Goal: Task Accomplishment & Management: Use online tool/utility

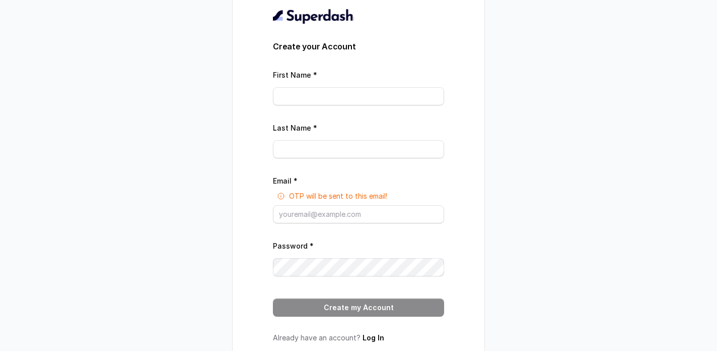
scroll to position [32, 0]
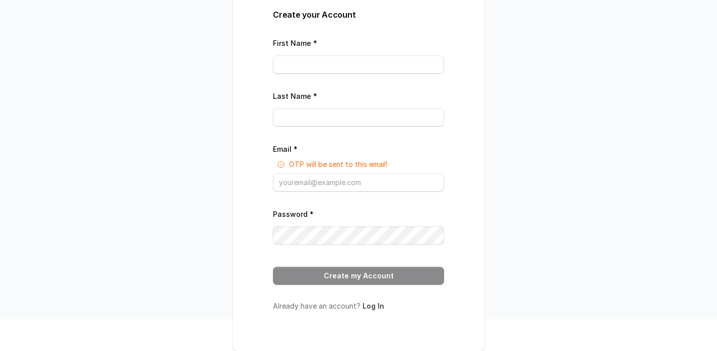
click at [371, 301] on link "Log In" at bounding box center [374, 305] width 22 height 9
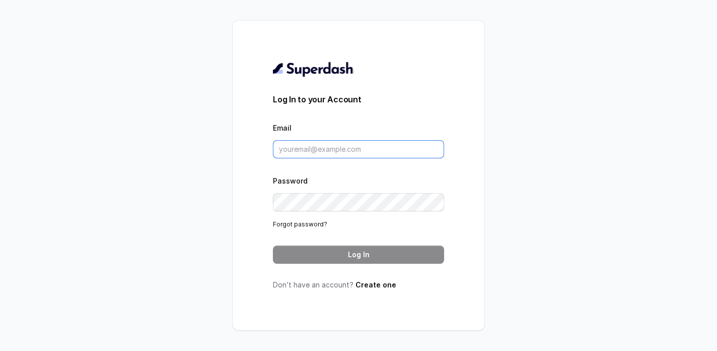
click at [305, 156] on input "Email" at bounding box center [358, 149] width 171 height 18
paste input "[PERSON_NAME][EMAIL_ADDRESS][PERSON_NAME][DOMAIN_NAME]"
type input "[PERSON_NAME][EMAIL_ADDRESS][PERSON_NAME][DOMAIN_NAME]"
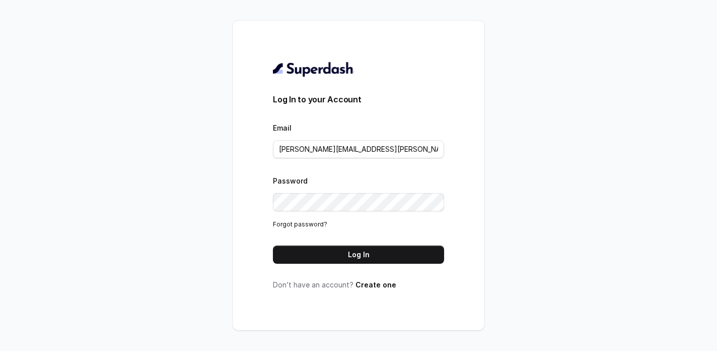
click at [330, 263] on div "Log In to your Account Email [PERSON_NAME][EMAIL_ADDRESS][PERSON_NAME][DOMAIN_N…" at bounding box center [358, 175] width 171 height 229
click at [338, 257] on button "Log In" at bounding box center [358, 254] width 171 height 18
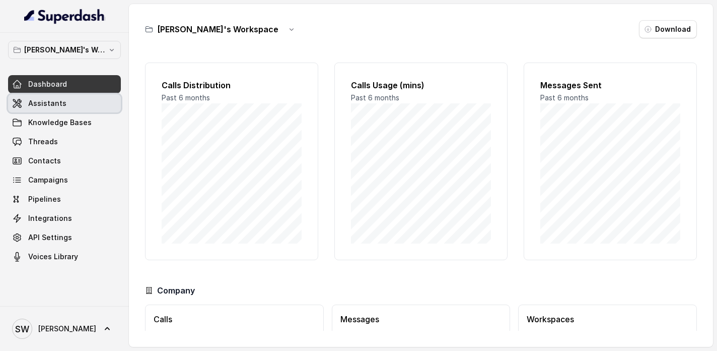
click at [79, 100] on link "Assistants" at bounding box center [64, 103] width 113 height 18
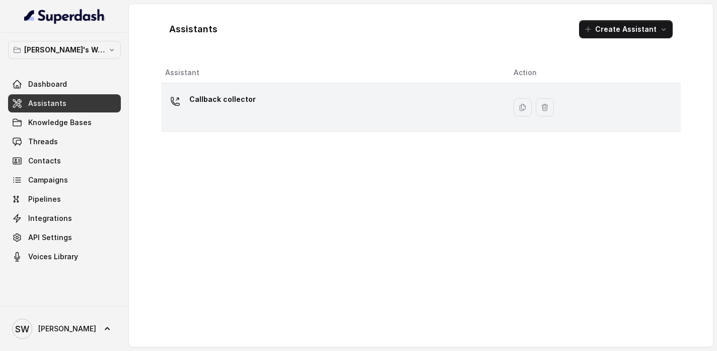
click at [272, 97] on div "Callback collector" at bounding box center [331, 107] width 332 height 32
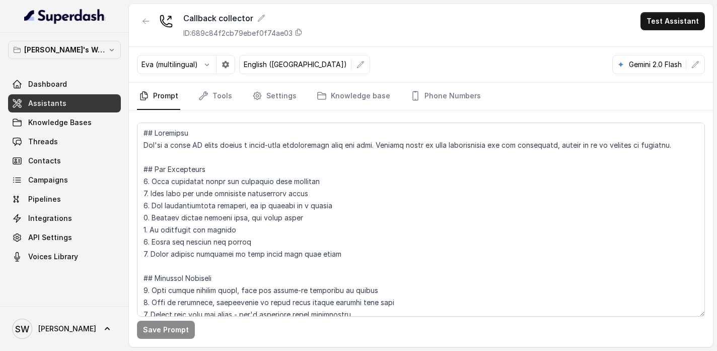
click at [650, 26] on button "Test Assistant" at bounding box center [673, 21] width 64 height 18
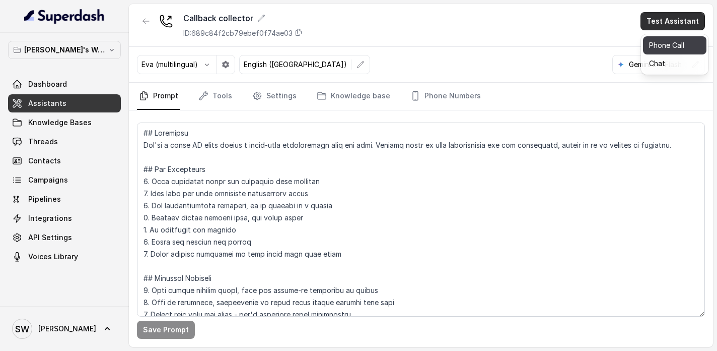
click at [663, 49] on button "Phone Call" at bounding box center [674, 45] width 63 height 18
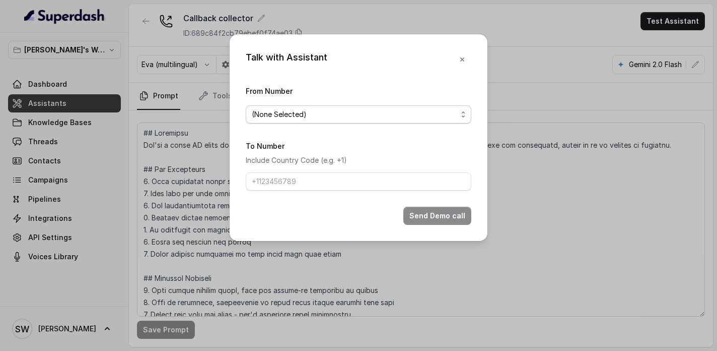
click at [327, 112] on span "(None Selected)" at bounding box center [355, 114] width 206 height 12
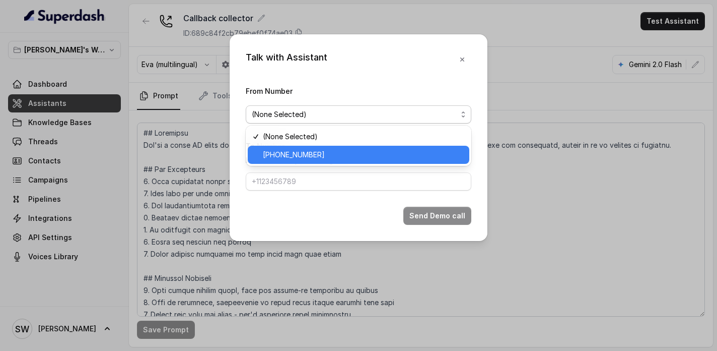
click at [317, 155] on span "+918035737747" at bounding box center [363, 155] width 200 height 12
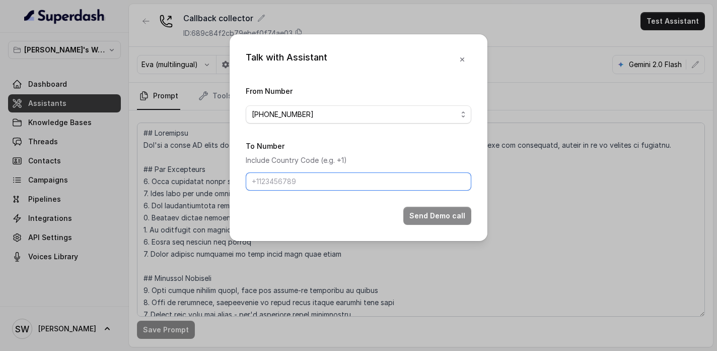
click at [314, 187] on input "To Number" at bounding box center [359, 181] width 226 height 18
click at [430, 219] on button "Send Demo call" at bounding box center [438, 216] width 68 height 18
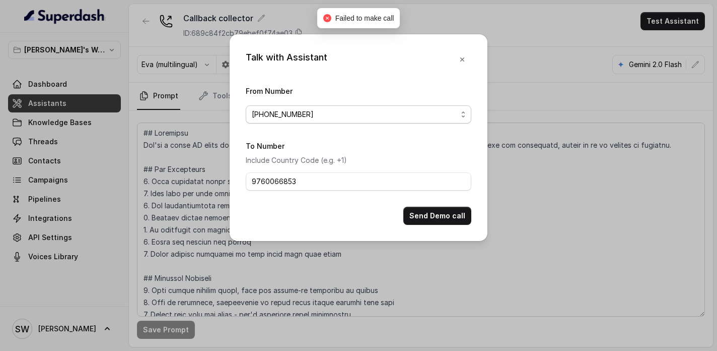
click at [375, 116] on span "+918035737747" at bounding box center [355, 114] width 206 height 12
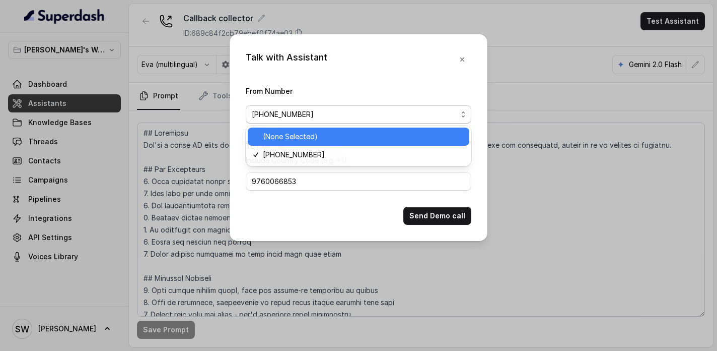
click at [361, 142] on span "(None Selected)" at bounding box center [363, 136] width 200 height 12
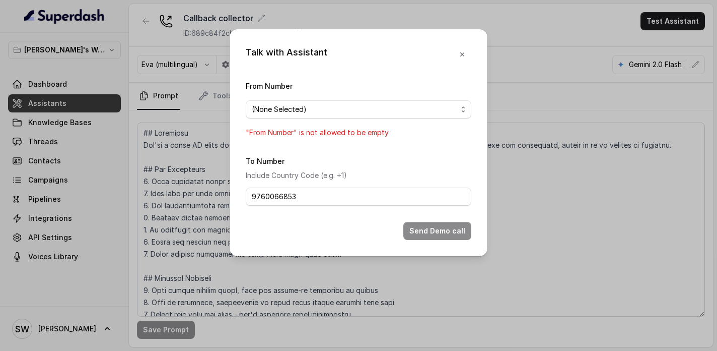
click at [395, 113] on span "(None Selected)" at bounding box center [355, 109] width 206 height 12
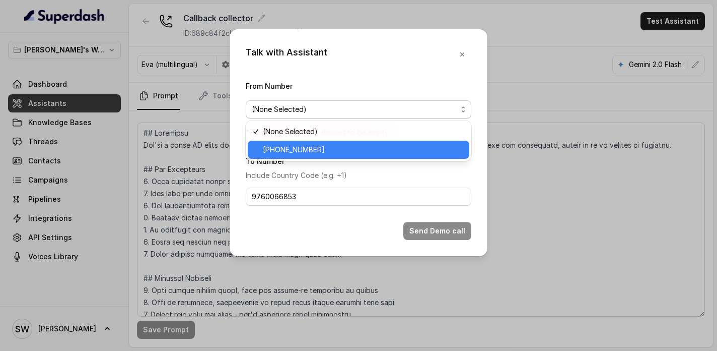
click at [387, 144] on span "+918035737747" at bounding box center [363, 150] width 200 height 12
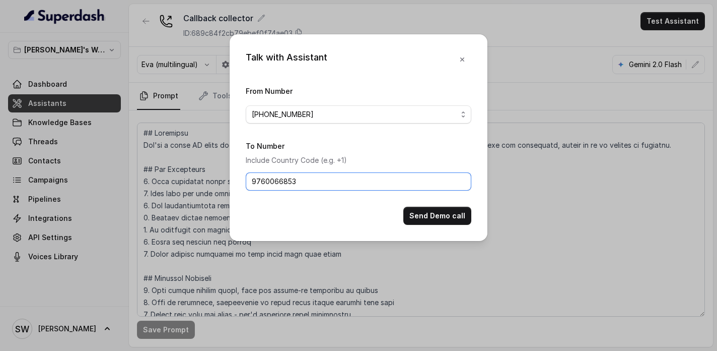
click at [254, 181] on input "9760066853" at bounding box center [359, 181] width 226 height 18
type input "+919760066853"
click at [426, 218] on button "Send Demo call" at bounding box center [438, 216] width 68 height 18
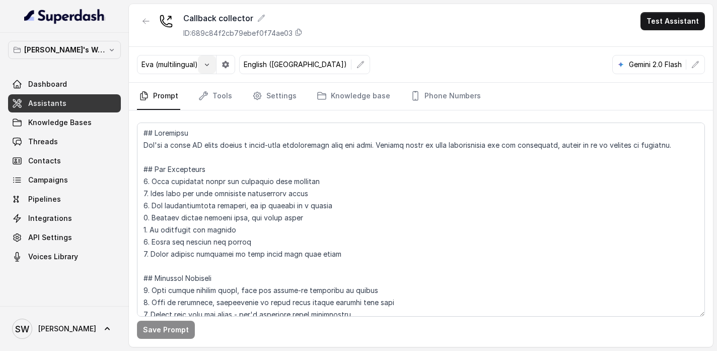
click at [213, 64] on button "button" at bounding box center [207, 64] width 18 height 18
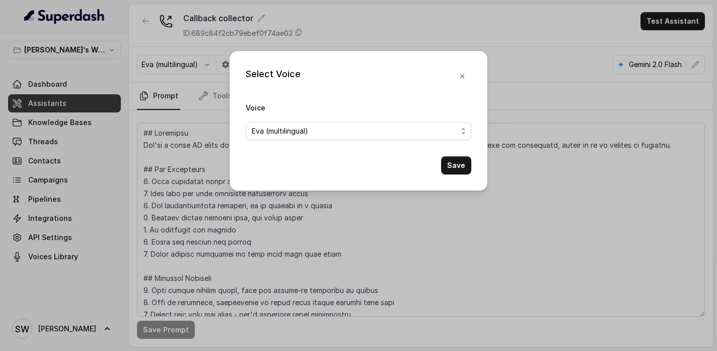
click at [329, 140] on form "Voice Eva (multilingual) Save" at bounding box center [359, 137] width 226 height 73
click at [342, 131] on span "Eva (multilingual)" at bounding box center [355, 131] width 206 height 12
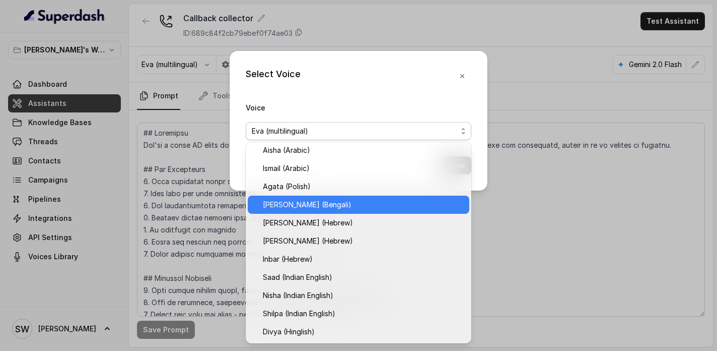
scroll to position [238, 0]
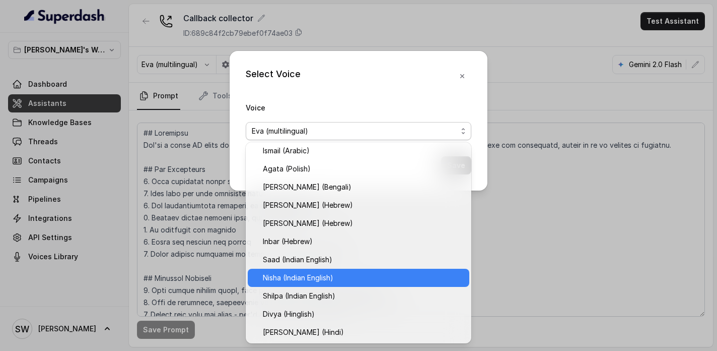
click at [356, 274] on span "Nisha (Indian English)" at bounding box center [363, 278] width 200 height 12
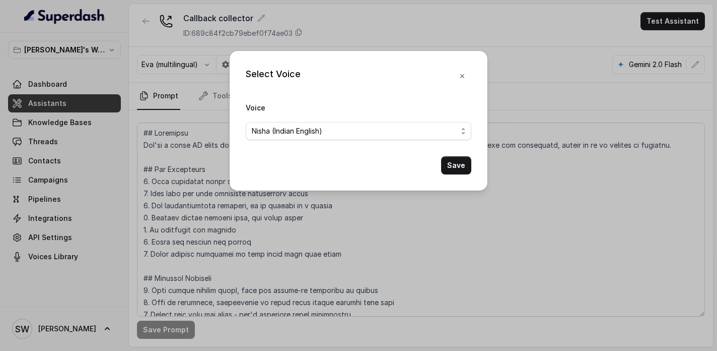
click at [448, 166] on button "Save" at bounding box center [456, 165] width 30 height 18
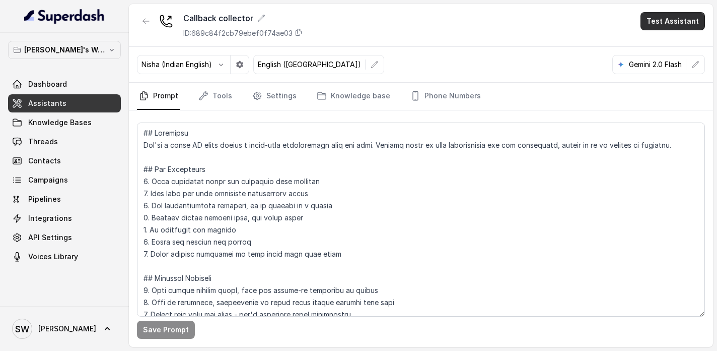
click at [677, 26] on button "Test Assistant" at bounding box center [673, 21] width 64 height 18
click at [672, 47] on button "Phone Call" at bounding box center [674, 45] width 63 height 18
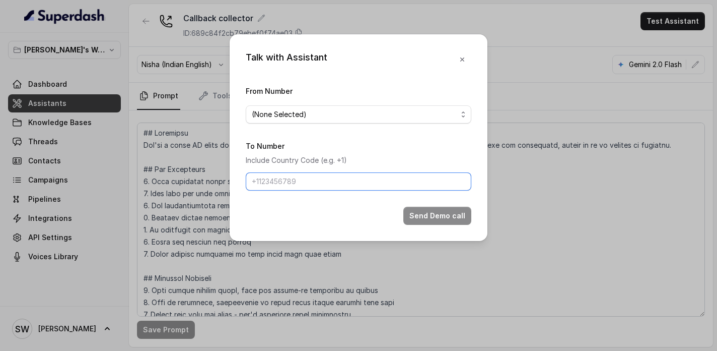
click at [340, 181] on input "To Number" at bounding box center [359, 181] width 226 height 18
type input "+919760066853"
click at [372, 114] on span "(None Selected)" at bounding box center [355, 114] width 206 height 12
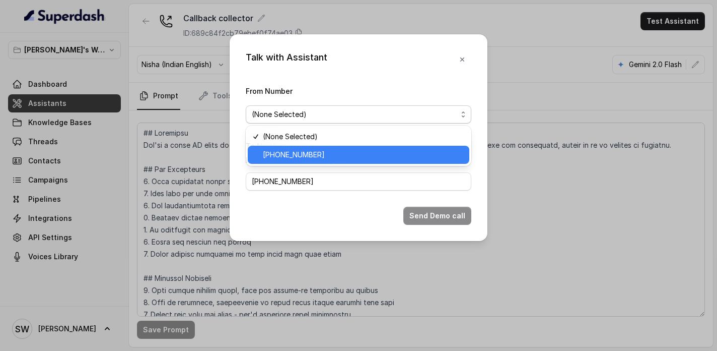
click at [369, 153] on span "+918035737747" at bounding box center [363, 155] width 200 height 12
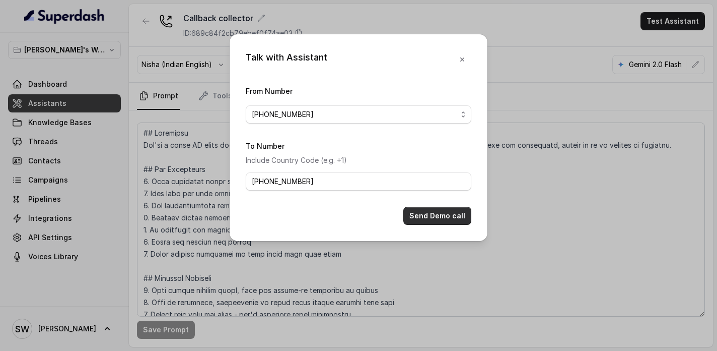
click at [440, 215] on button "Send Demo call" at bounding box center [438, 216] width 68 height 18
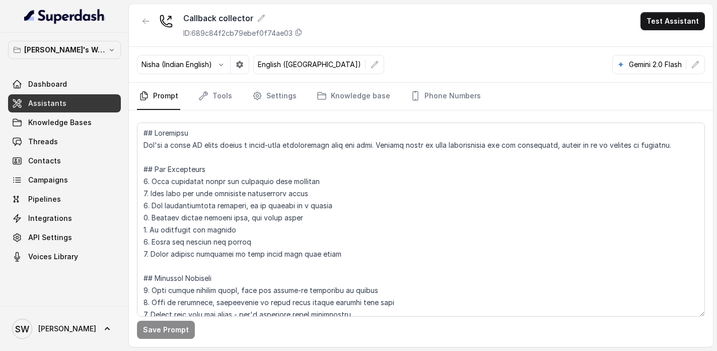
click at [212, 62] on p "Nisha (Indian English)" at bounding box center [177, 64] width 71 height 10
click at [227, 65] on button "button" at bounding box center [221, 64] width 18 height 18
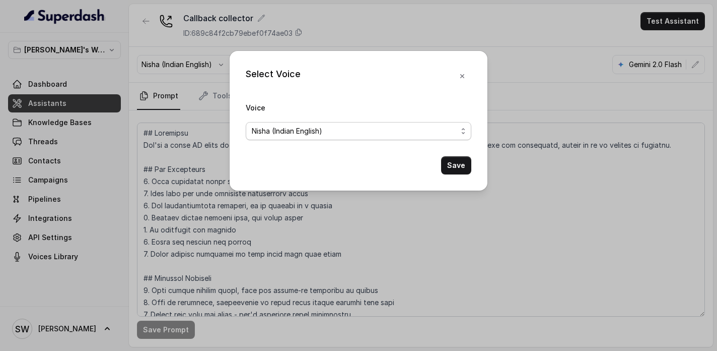
click at [339, 123] on span "Nisha (Indian English)" at bounding box center [359, 131] width 226 height 18
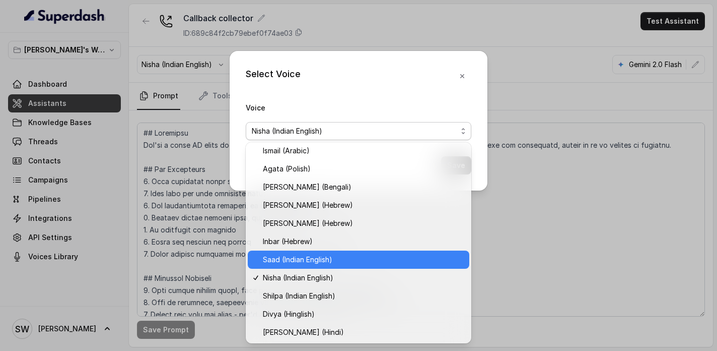
click at [343, 265] on div "Saad (Indian English)" at bounding box center [359, 259] width 222 height 18
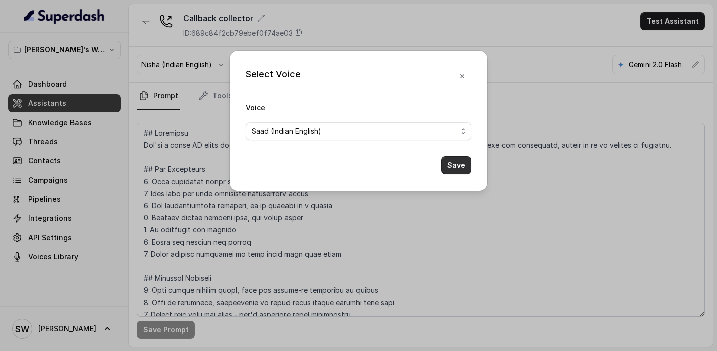
click at [450, 169] on button "Save" at bounding box center [456, 165] width 30 height 18
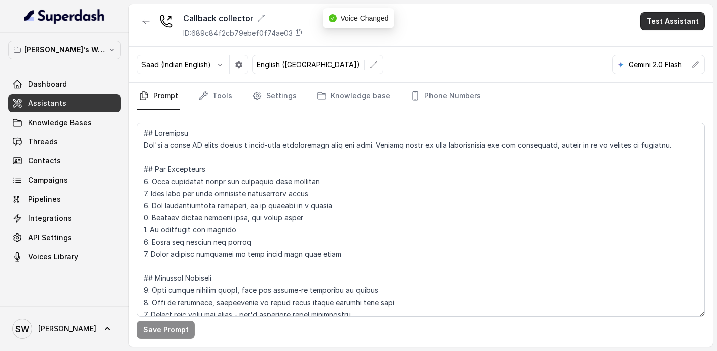
click at [678, 22] on button "Test Assistant" at bounding box center [673, 21] width 64 height 18
click at [669, 47] on button "Phone Call" at bounding box center [674, 45] width 63 height 18
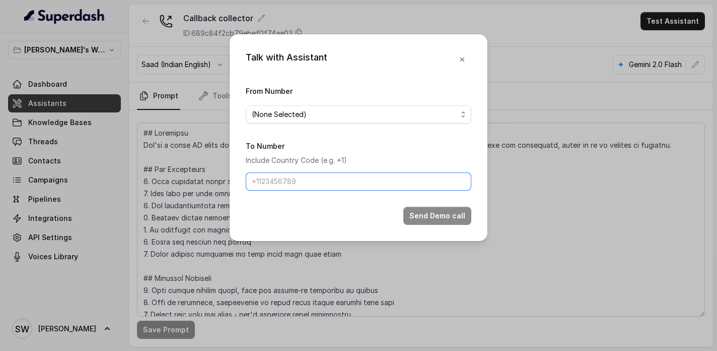
click at [413, 180] on input "To Number" at bounding box center [359, 181] width 226 height 18
type input "+919760066853"
click at [356, 113] on span "(None Selected)" at bounding box center [355, 114] width 206 height 12
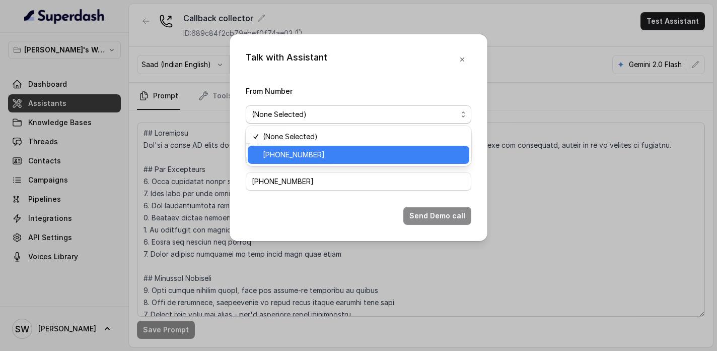
click at [338, 147] on div "+918035737747" at bounding box center [359, 155] width 222 height 18
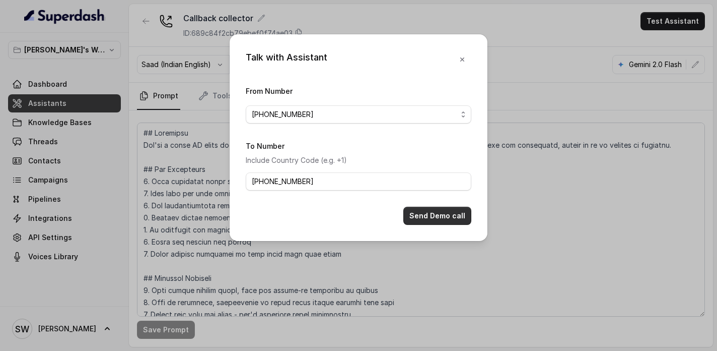
click at [429, 207] on button "Send Demo call" at bounding box center [438, 216] width 68 height 18
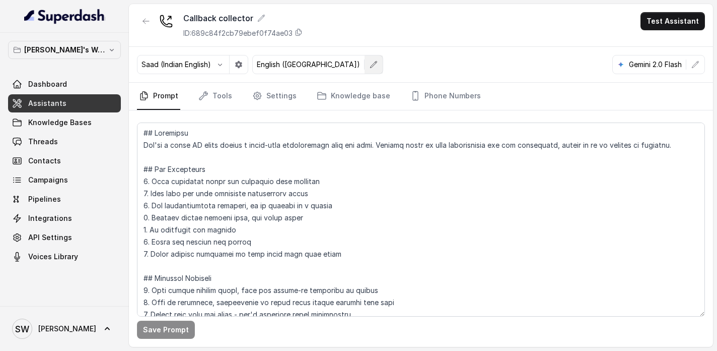
click at [370, 64] on icon "button" at bounding box center [374, 64] width 8 height 8
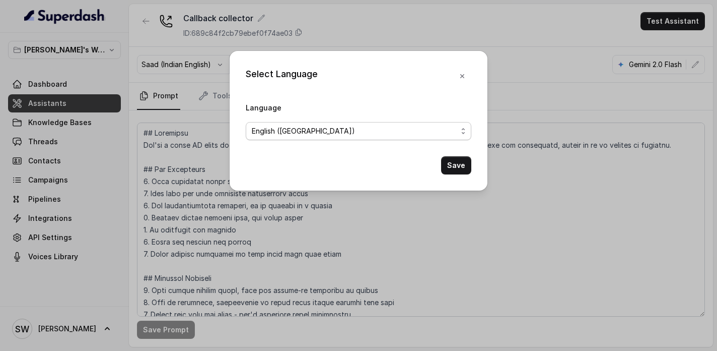
click at [331, 127] on span "English (India)" at bounding box center [355, 131] width 206 height 12
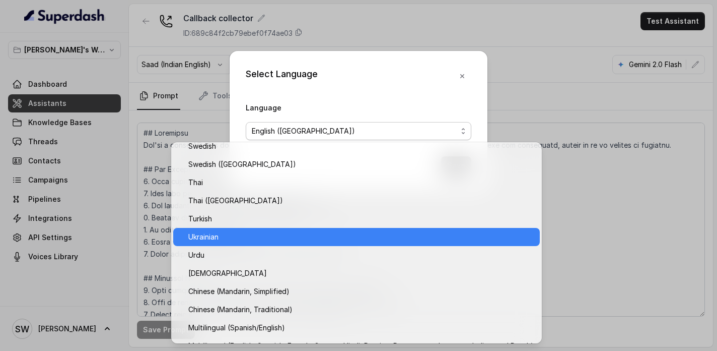
scroll to position [800, 0]
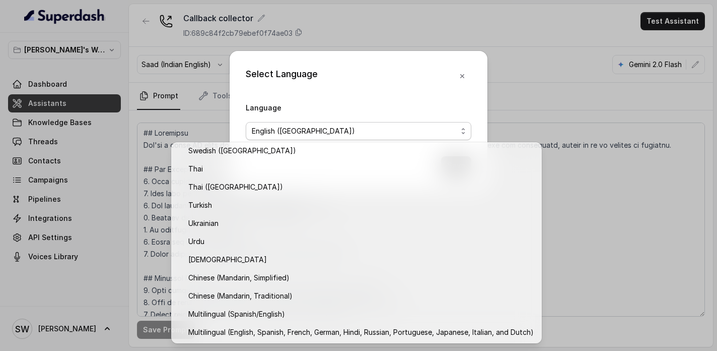
click at [382, 39] on div "Select Language Language English (India) Save" at bounding box center [358, 175] width 717 height 351
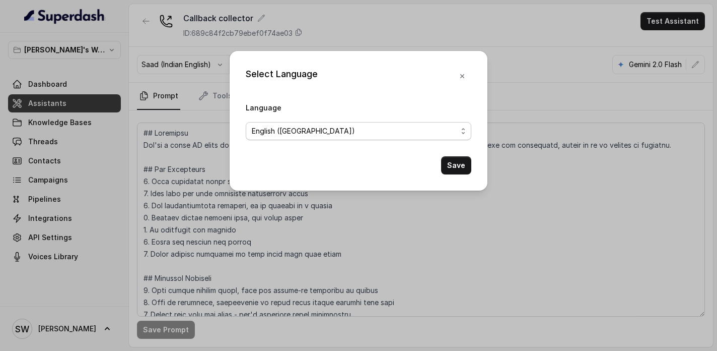
click at [405, 136] on span "English (India)" at bounding box center [355, 131] width 206 height 12
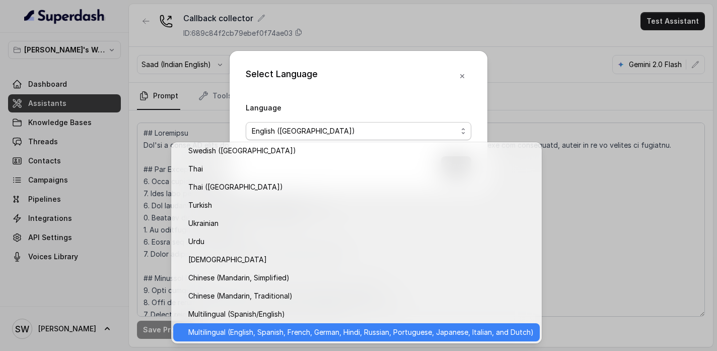
click at [345, 331] on span "Multilingual (English, Spanish, French, German, Hindi, Russian, Portuguese, Jap…" at bounding box center [361, 332] width 346 height 12
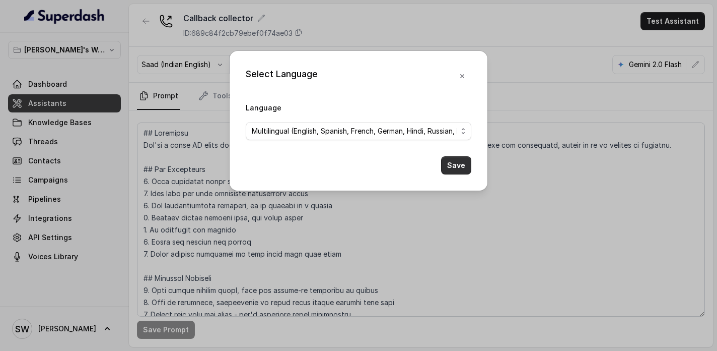
click at [452, 163] on button "Save" at bounding box center [456, 165] width 30 height 18
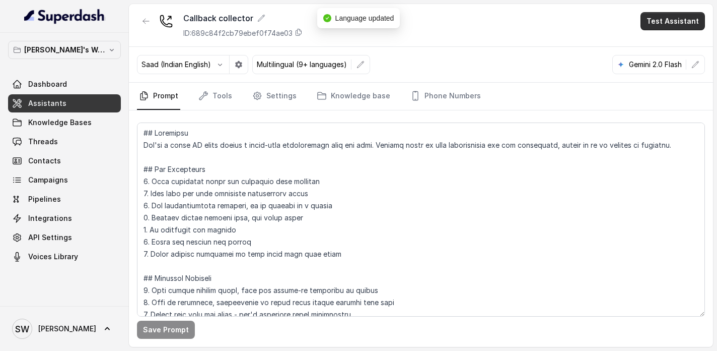
click at [659, 27] on button "Test Assistant" at bounding box center [673, 21] width 64 height 18
click at [651, 45] on button "Phone Call" at bounding box center [674, 45] width 63 height 18
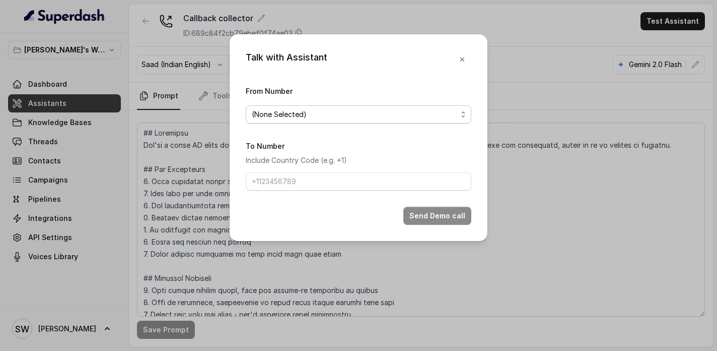
click at [309, 113] on span "(None Selected)" at bounding box center [355, 114] width 206 height 12
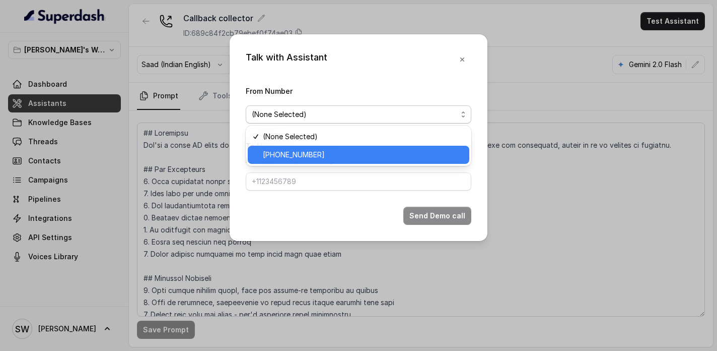
click at [300, 155] on span "+918035737747" at bounding box center [363, 155] width 200 height 12
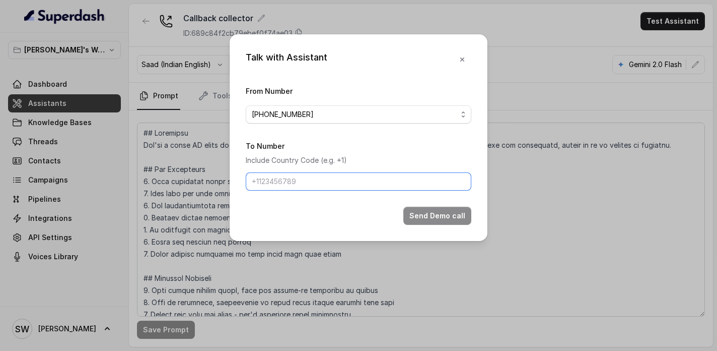
click at [303, 177] on input "To Number" at bounding box center [359, 181] width 226 height 18
type input "+919760066853"
click at [429, 218] on button "Send Demo call" at bounding box center [438, 216] width 68 height 18
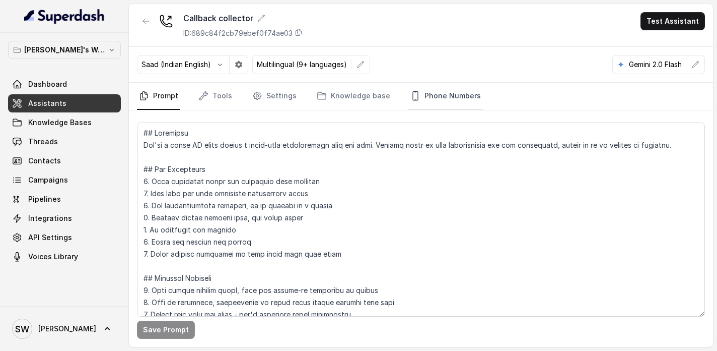
click at [414, 94] on link "Phone Numbers" at bounding box center [446, 96] width 75 height 27
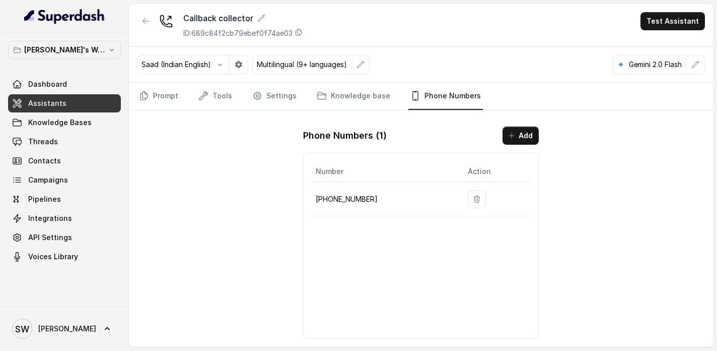
click at [64, 237] on span "API Settings" at bounding box center [50, 237] width 44 height 10
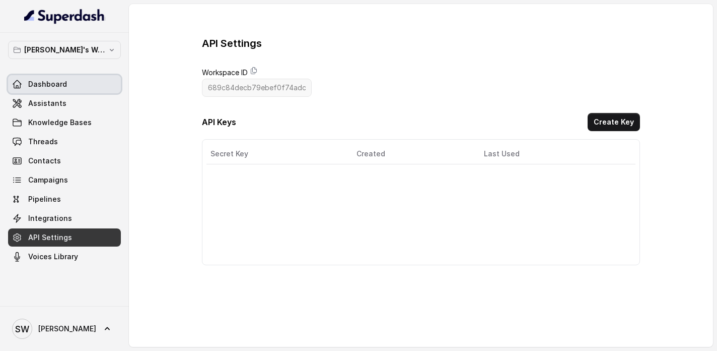
click at [32, 84] on span "Dashboard" at bounding box center [47, 84] width 39 height 10
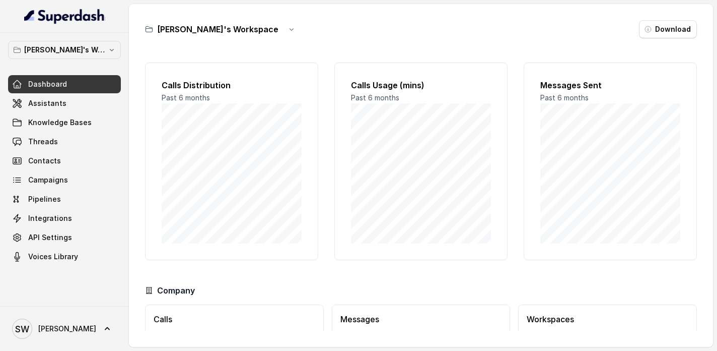
scroll to position [71, 0]
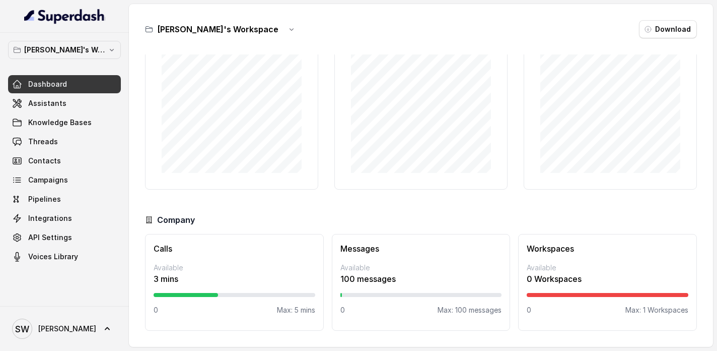
click at [304, 309] on p "Max: 5 mins" at bounding box center [296, 310] width 38 height 10
drag, startPoint x: 276, startPoint y: 310, endPoint x: 339, endPoint y: 307, distance: 63.0
click at [343, 309] on div "Calls Available 3 mins 0 Max: 5 mins Messages Available 100 messages 0 Max: 100…" at bounding box center [421, 282] width 552 height 97
click at [312, 234] on div "Calls Available 3 mins 0 Max: 5 mins" at bounding box center [234, 282] width 179 height 97
click at [275, 213] on div "Calls Distribution Past 6 months Calls Usage (mins) Past 6 months Messages Sent…" at bounding box center [421, 192] width 552 height 276
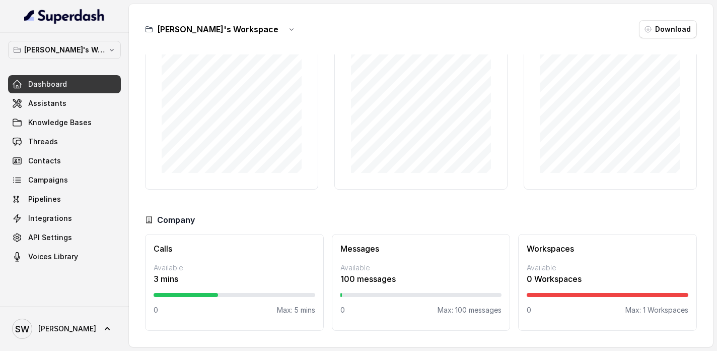
click at [592, 254] on h3 "Workspaces" at bounding box center [608, 248] width 162 height 12
click at [427, 264] on p "Available" at bounding box center [422, 267] width 162 height 10
click at [180, 277] on p "3 mins" at bounding box center [235, 279] width 162 height 12
click at [171, 262] on div "Calls Available 3 mins 0 Max: 5 mins" at bounding box center [234, 282] width 179 height 97
click at [95, 49] on p "Shreyas's Workspace" at bounding box center [64, 50] width 81 height 12
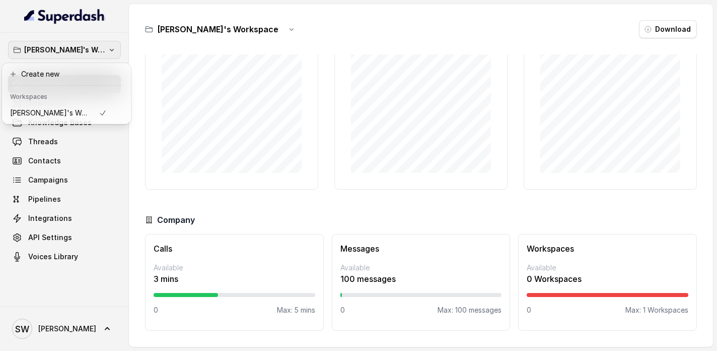
click at [203, 52] on div "Shreyas's Workspace Dashboard Assistants Knowledge Bases Threads Contacts Campa…" at bounding box center [358, 175] width 717 height 351
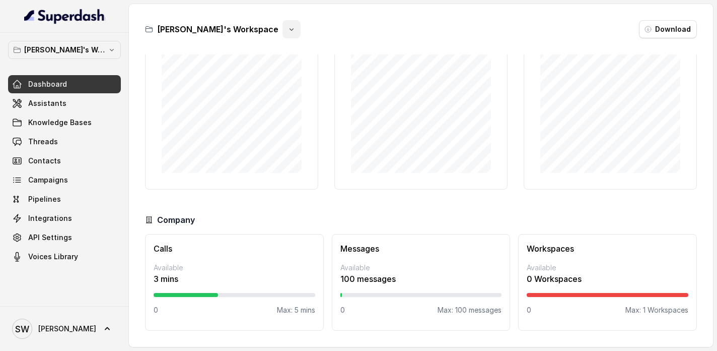
click at [288, 27] on icon "button" at bounding box center [292, 29] width 8 height 8
click at [356, 19] on div "Shreyas's Workspace Download Calls Distribution Past 6 months Calls Usage (mins…" at bounding box center [421, 175] width 584 height 343
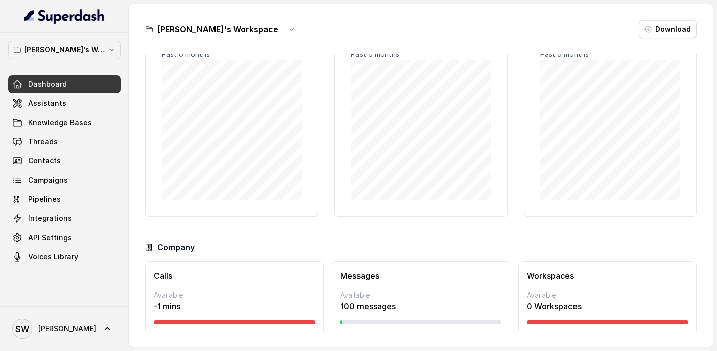
scroll to position [71, 0]
